Goal: Task Accomplishment & Management: Manage account settings

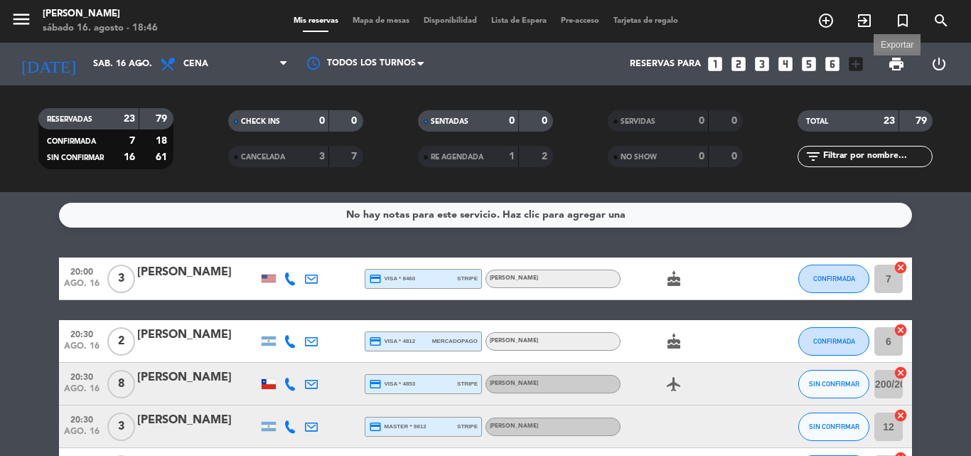
click at [892, 57] on span "print" at bounding box center [896, 63] width 17 height 17
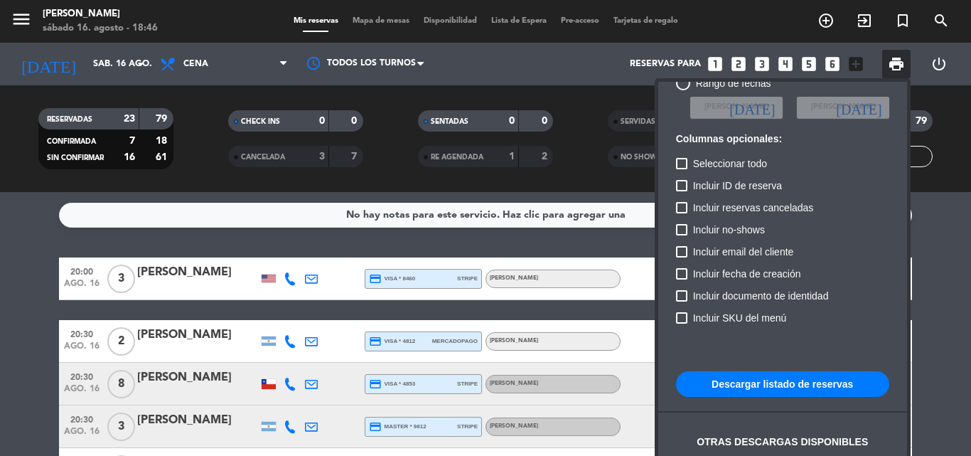
scroll to position [87, 0]
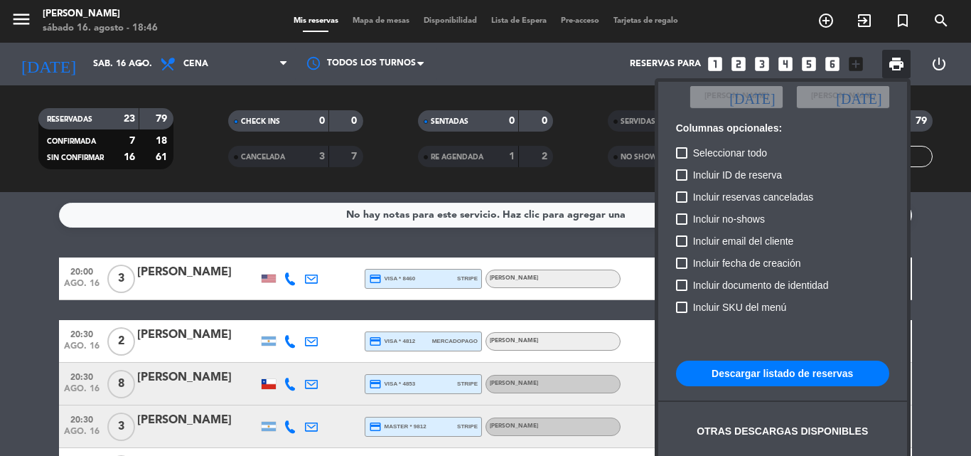
click at [806, 368] on button "Descargar listado de reservas" at bounding box center [782, 373] width 213 height 26
click at [0, 330] on div at bounding box center [485, 228] width 971 height 456
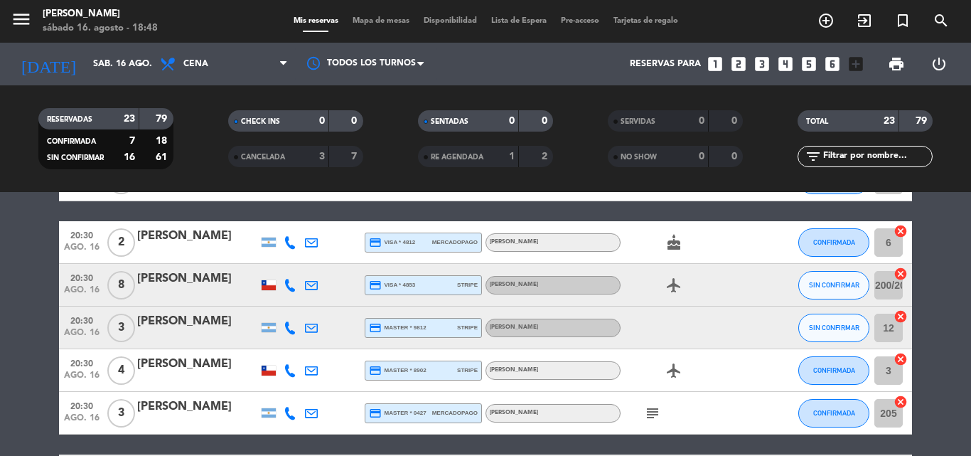
scroll to position [142, 0]
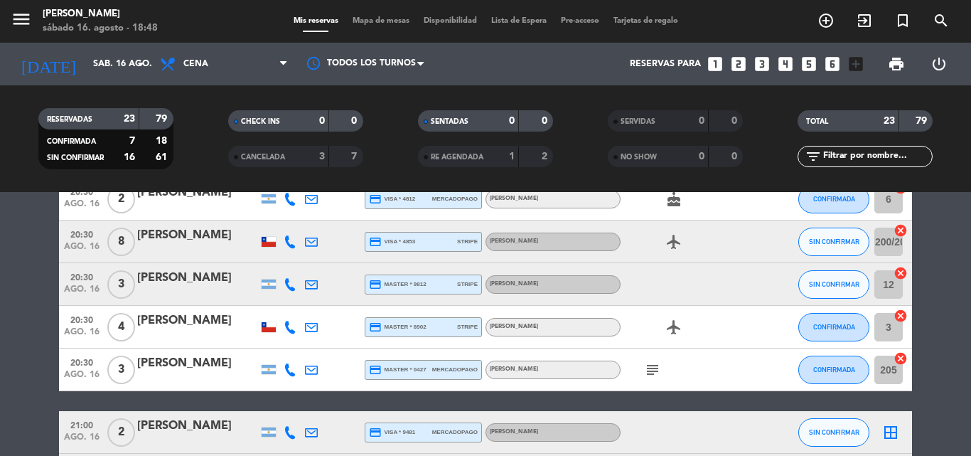
click at [648, 379] on div "subject" at bounding box center [685, 369] width 128 height 42
click at [651, 374] on icon "subject" at bounding box center [652, 369] width 17 height 17
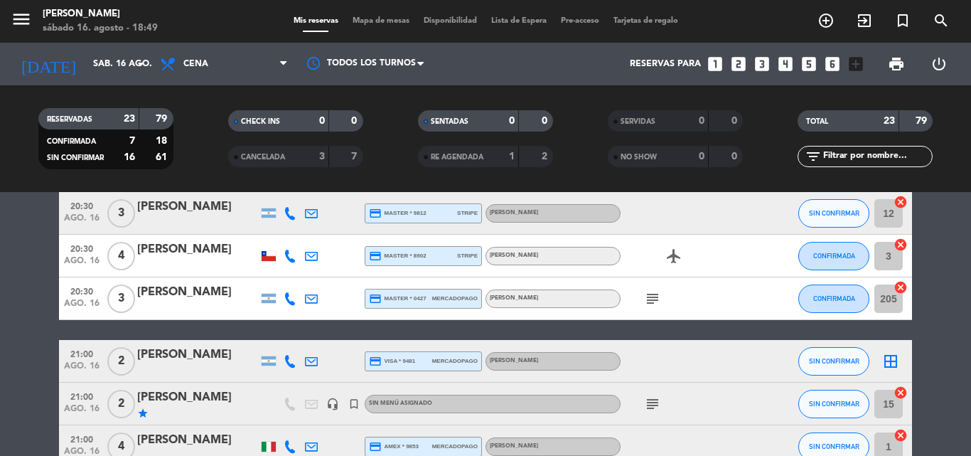
scroll to position [284, 0]
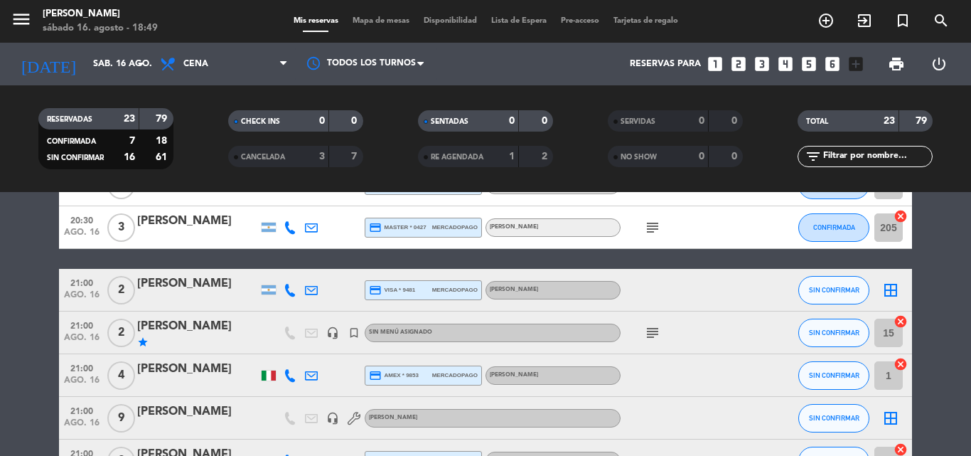
click at [652, 332] on icon "subject" at bounding box center [652, 332] width 17 height 17
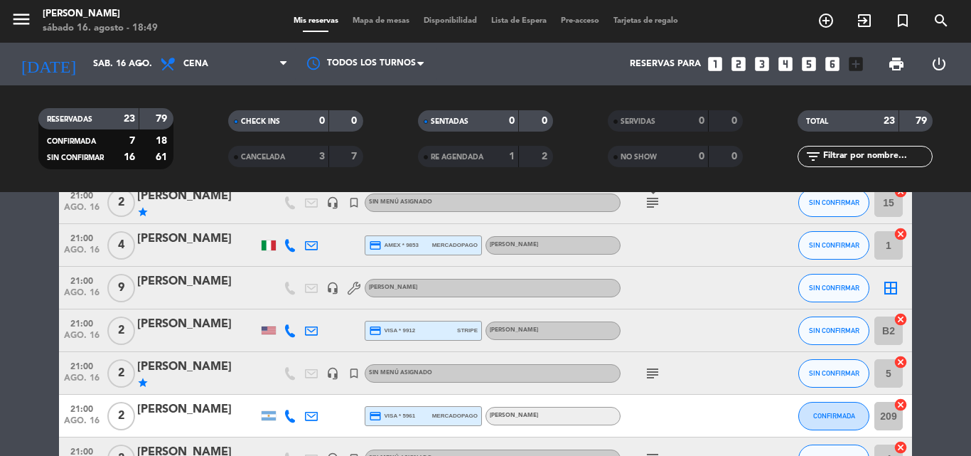
scroll to position [427, 0]
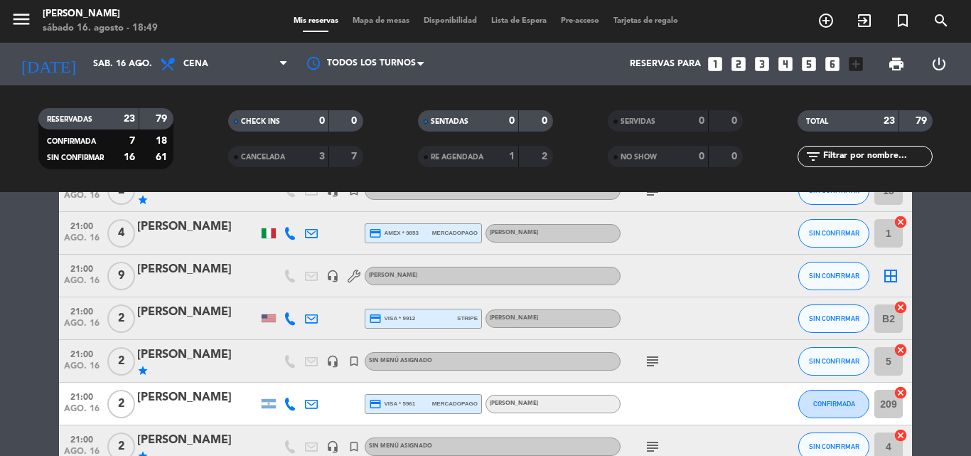
click at [653, 367] on icon "subject" at bounding box center [652, 361] width 17 height 17
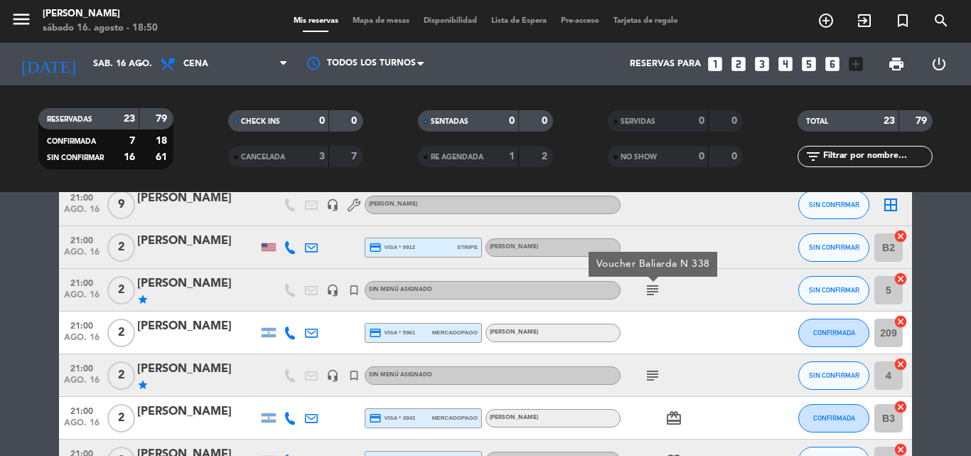
click at [658, 373] on icon "subject" at bounding box center [652, 375] width 17 height 17
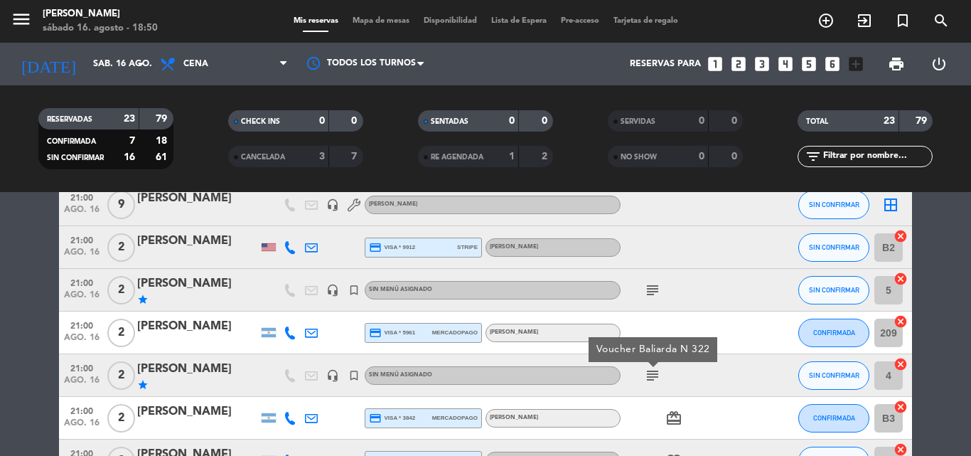
scroll to position [569, 0]
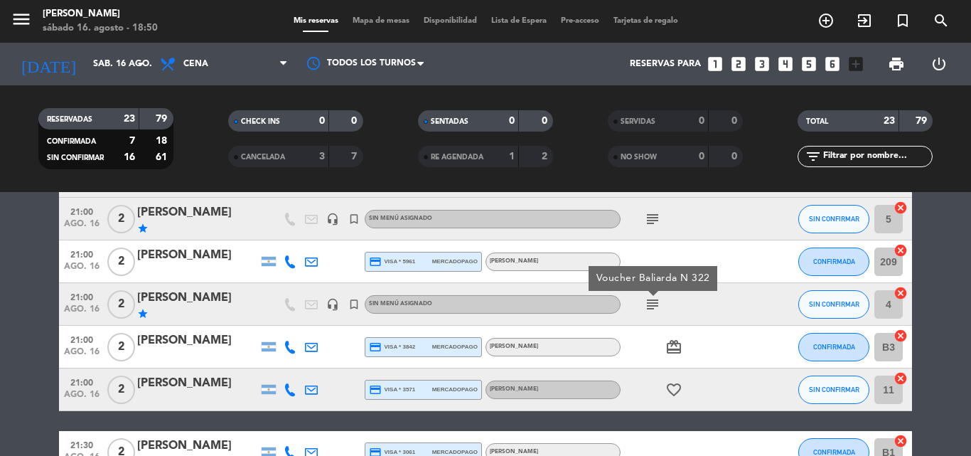
click at [675, 385] on icon "favorite_border" at bounding box center [673, 389] width 17 height 17
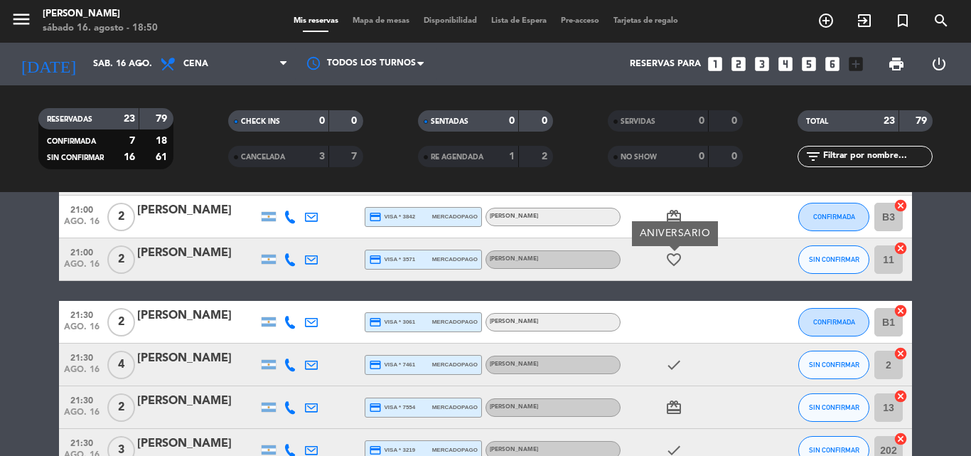
scroll to position [711, 0]
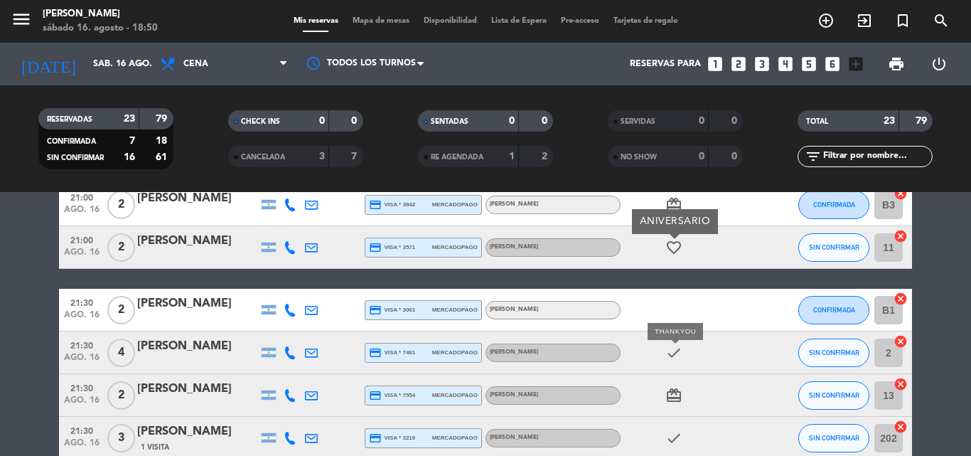
click at [675, 353] on icon "check" at bounding box center [673, 352] width 17 height 17
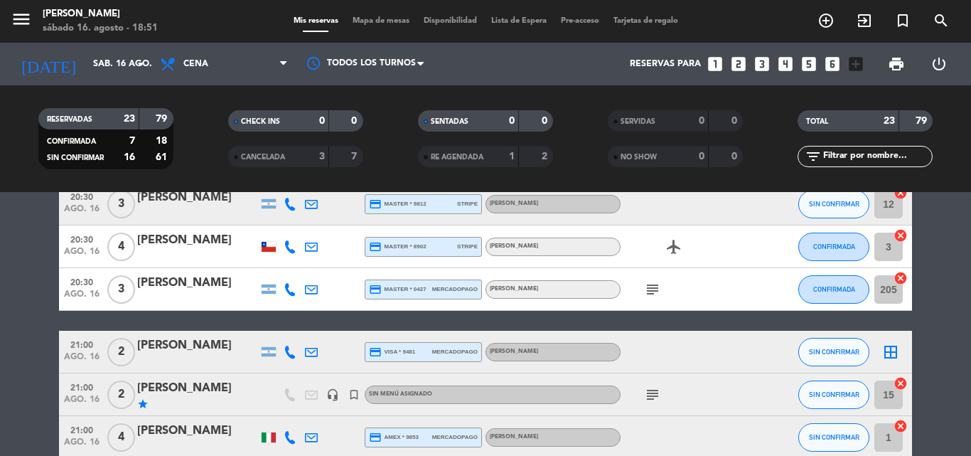
scroll to position [151, 0]
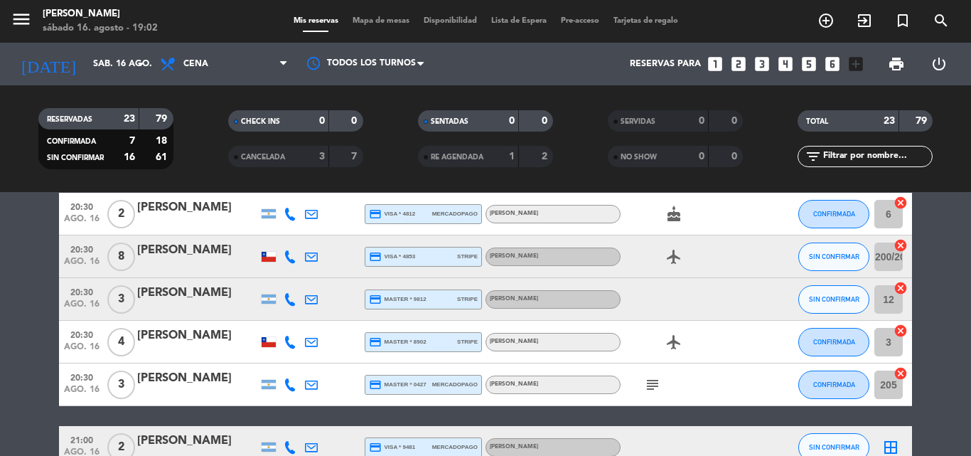
scroll to position [142, 0]
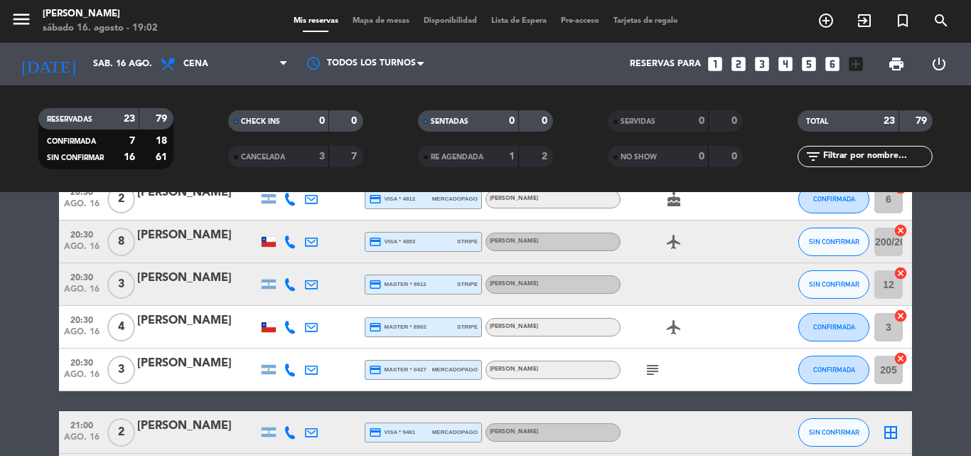
click at [652, 373] on icon "subject" at bounding box center [652, 369] width 17 height 17
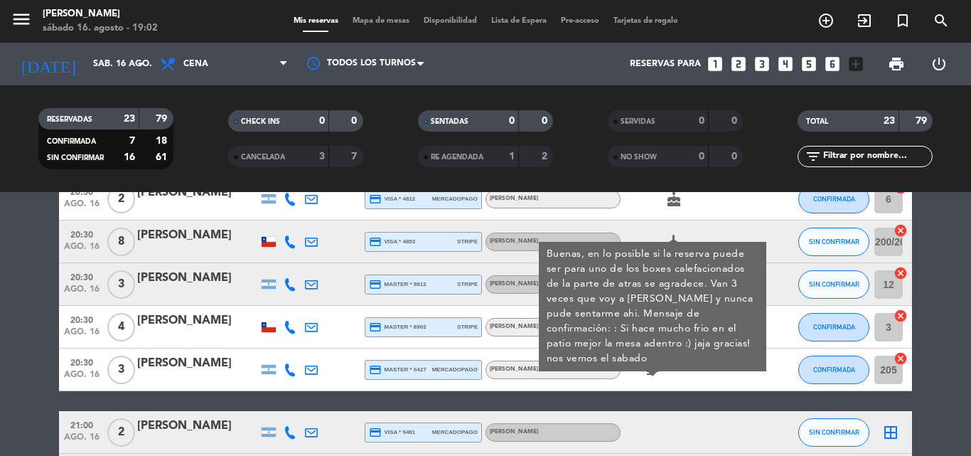
click at [652, 373] on icon "subject" at bounding box center [652, 369] width 17 height 17
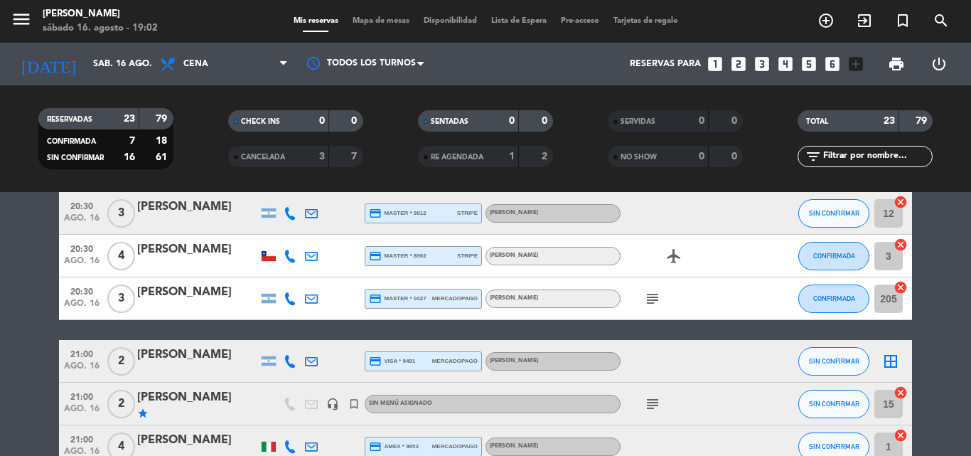
scroll to position [284, 0]
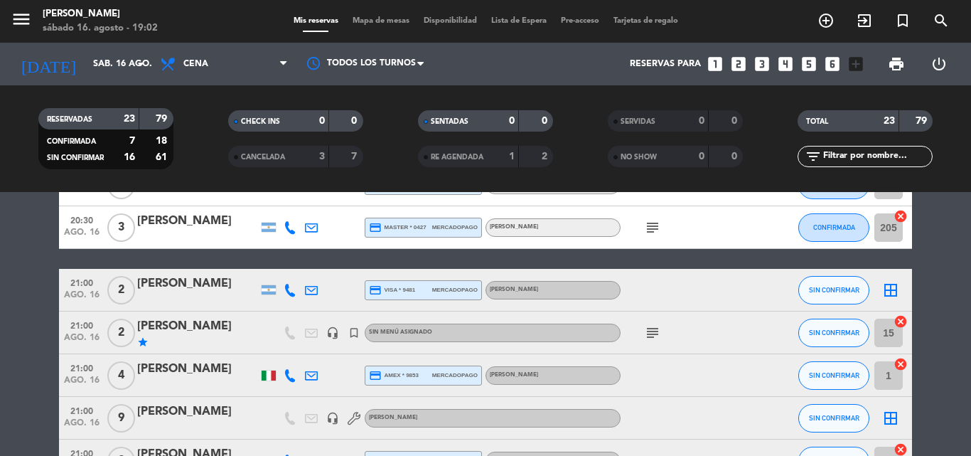
click at [643, 331] on span "subject" at bounding box center [652, 332] width 21 height 17
click at [648, 331] on icon "subject" at bounding box center [652, 332] width 17 height 17
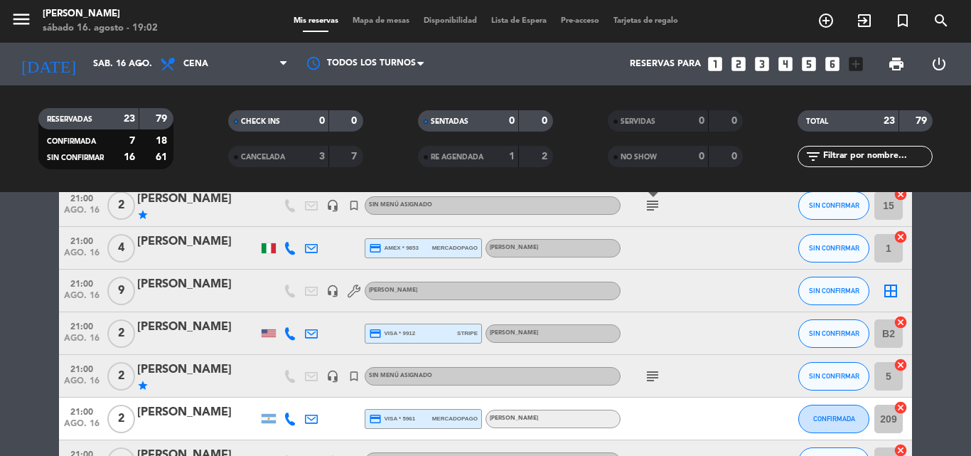
scroll to position [427, 0]
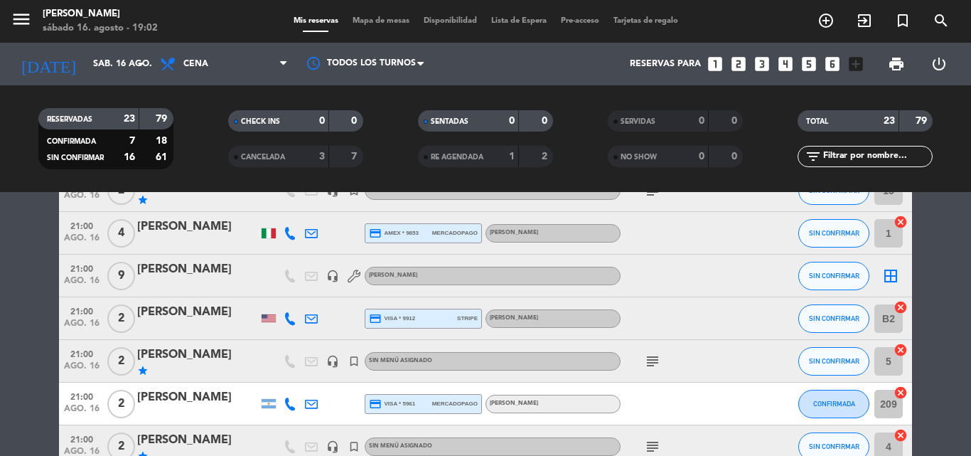
click at [648, 358] on icon "subject" at bounding box center [652, 361] width 17 height 17
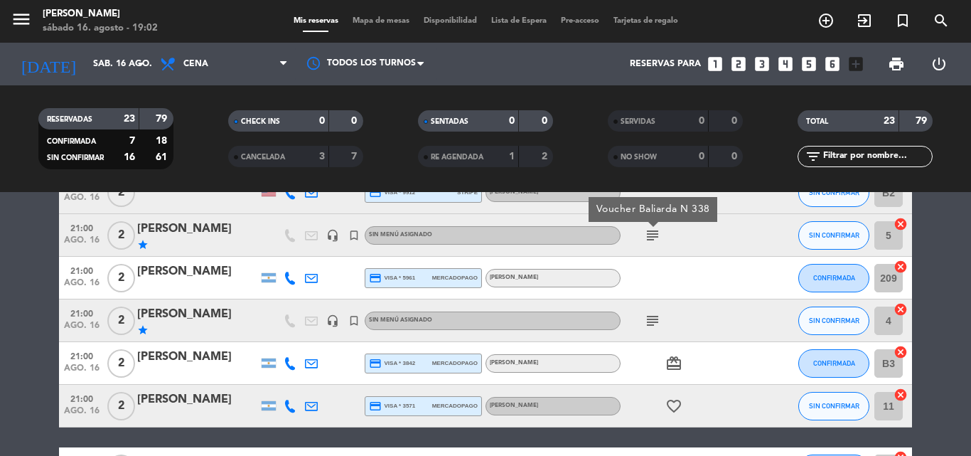
scroll to position [569, 0]
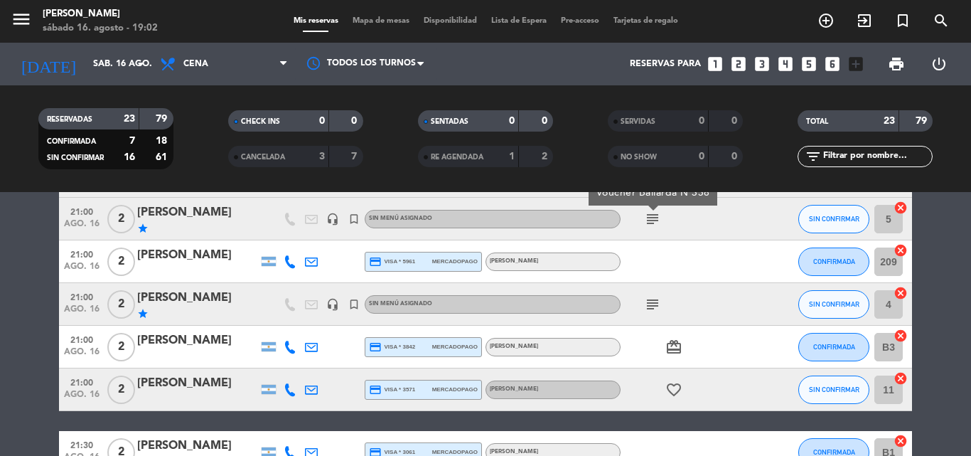
click at [653, 298] on icon "subject" at bounding box center [652, 304] width 17 height 17
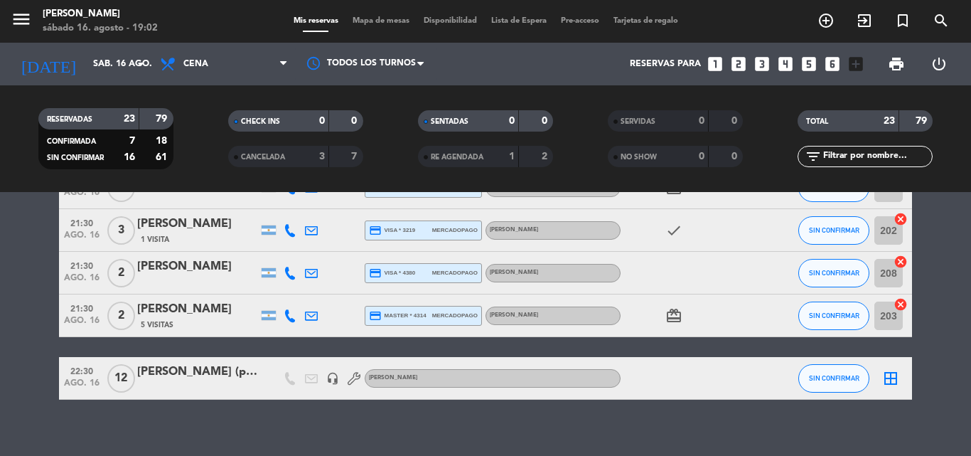
scroll to position [924, 0]
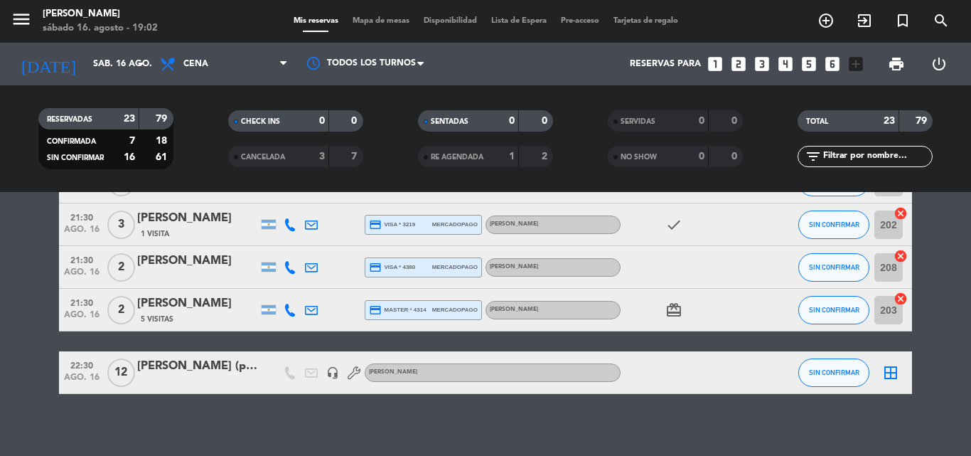
click at [326, 374] on div "headset_mic" at bounding box center [332, 372] width 21 height 42
click at [333, 367] on icon "headset_mic" at bounding box center [332, 372] width 13 height 13
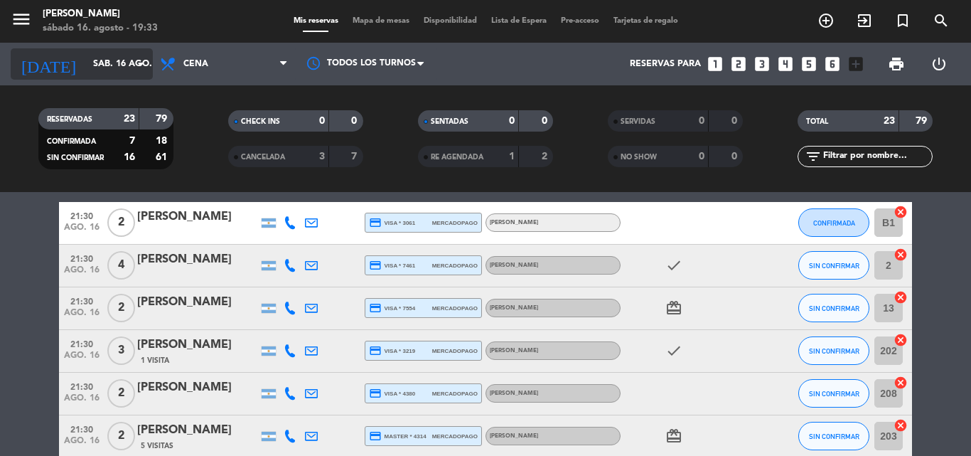
scroll to position [909, 0]
